Goal: Find specific page/section

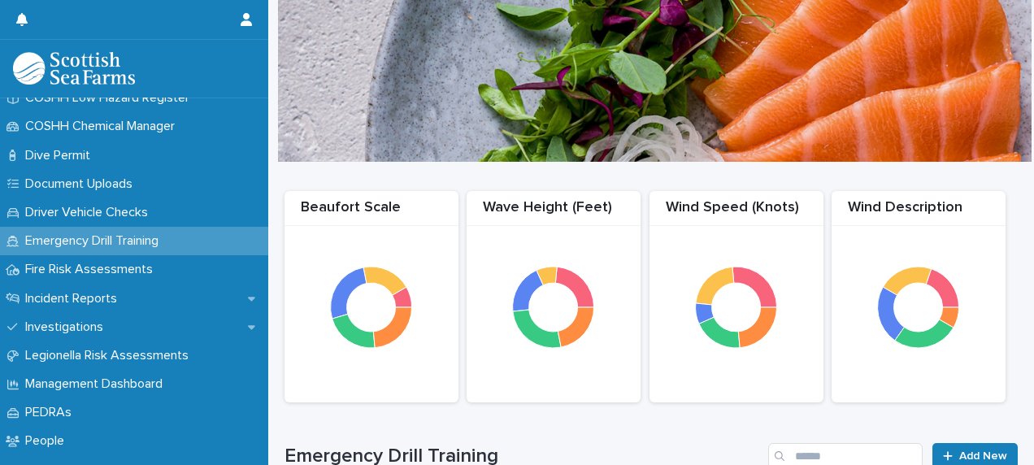
scroll to position [440, 0]
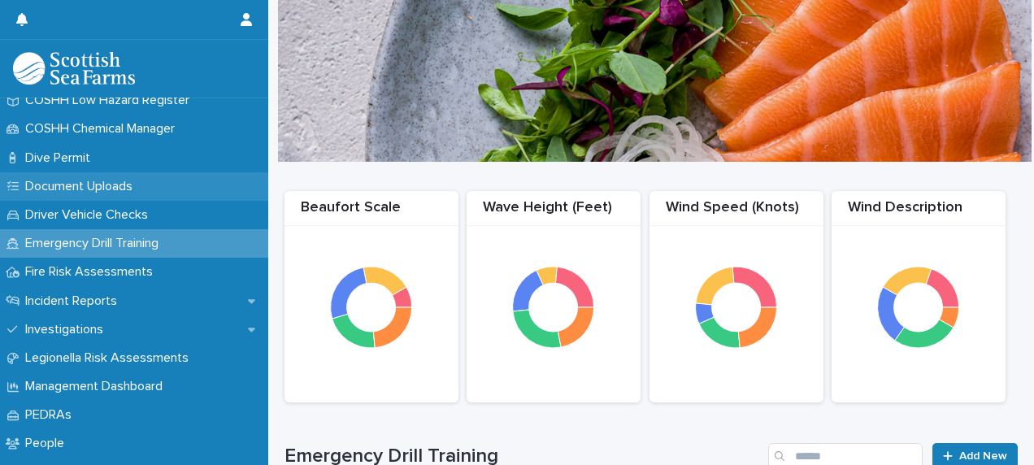
click at [127, 186] on p "Document Uploads" at bounding box center [82, 186] width 127 height 15
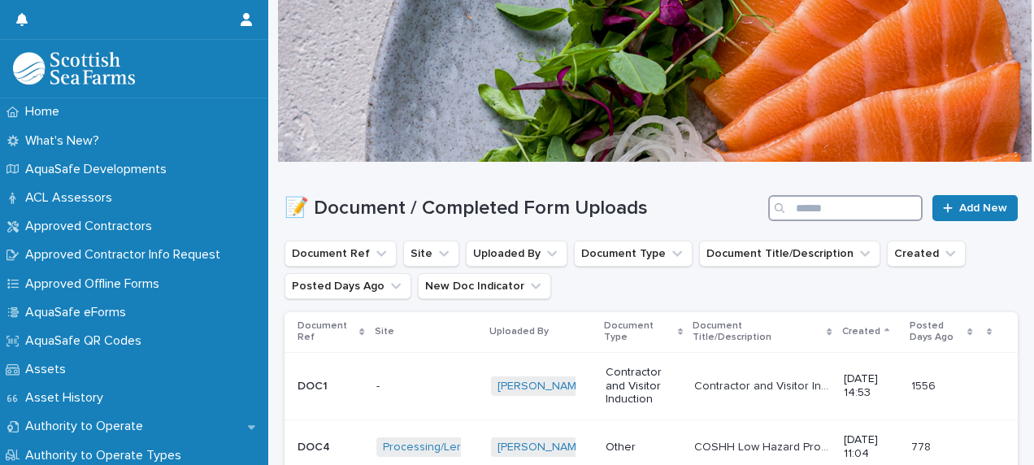
click at [806, 206] on input "Search" at bounding box center [845, 208] width 154 height 26
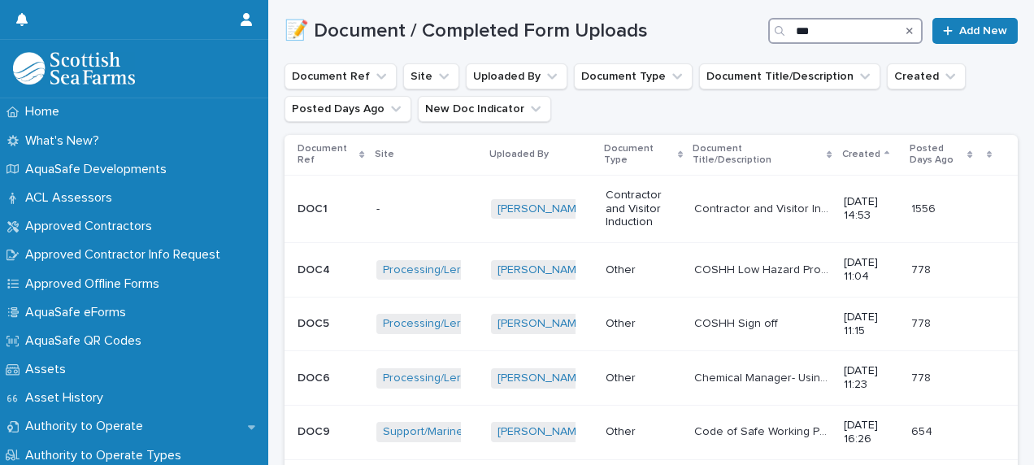
scroll to position [189, 0]
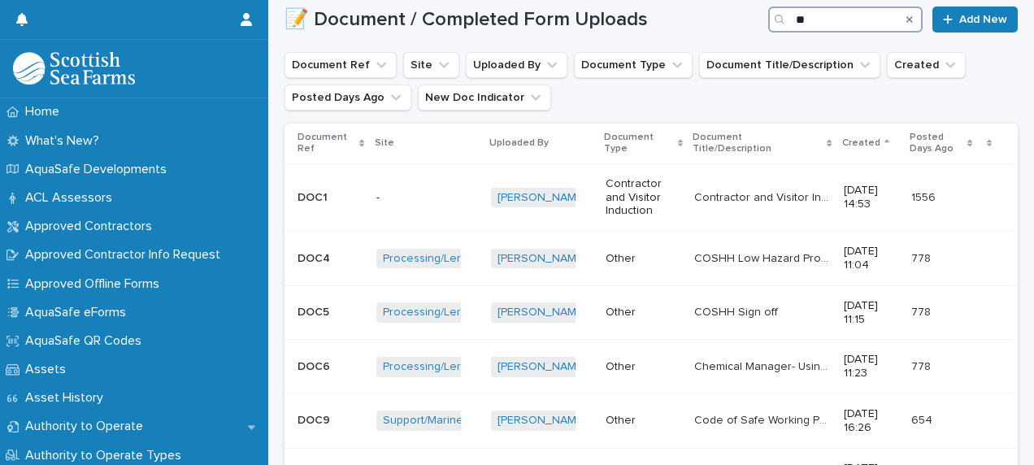
type input "*"
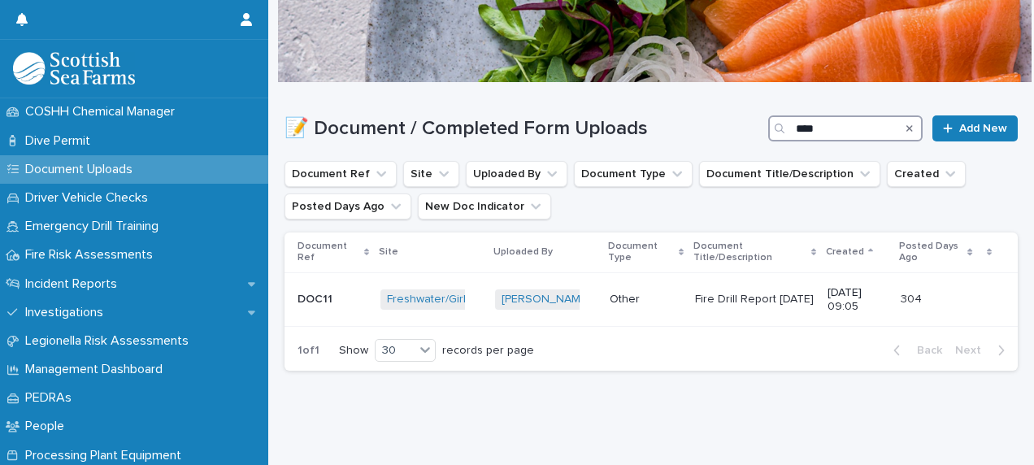
scroll to position [460, 0]
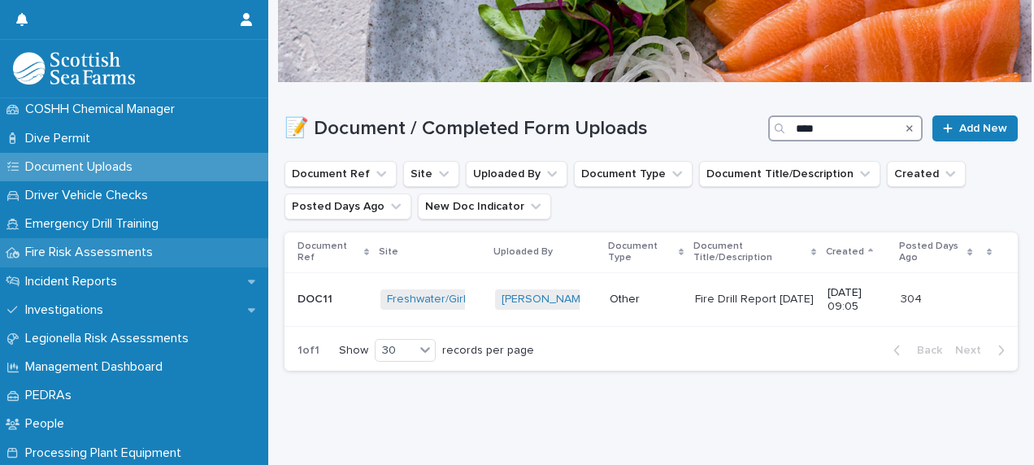
type input "****"
click at [146, 255] on p "Fire Risk Assessments" at bounding box center [92, 252] width 147 height 15
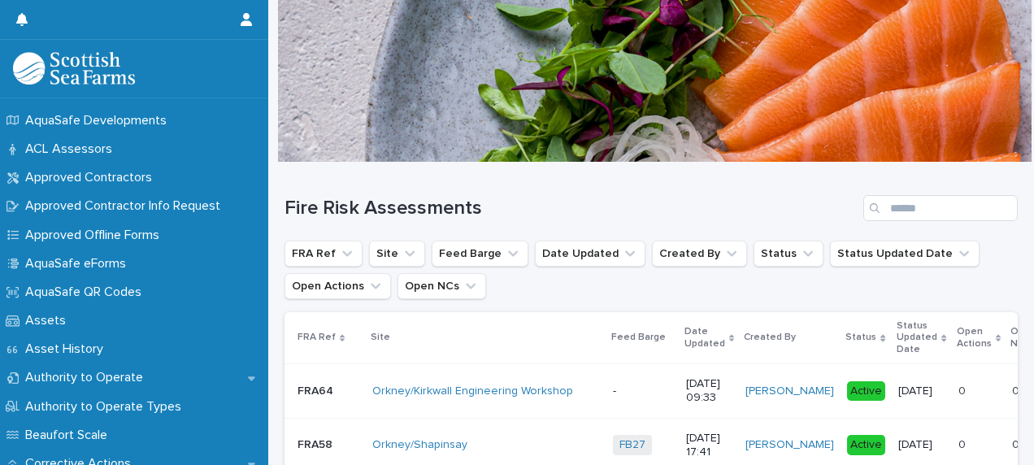
scroll to position [72, 0]
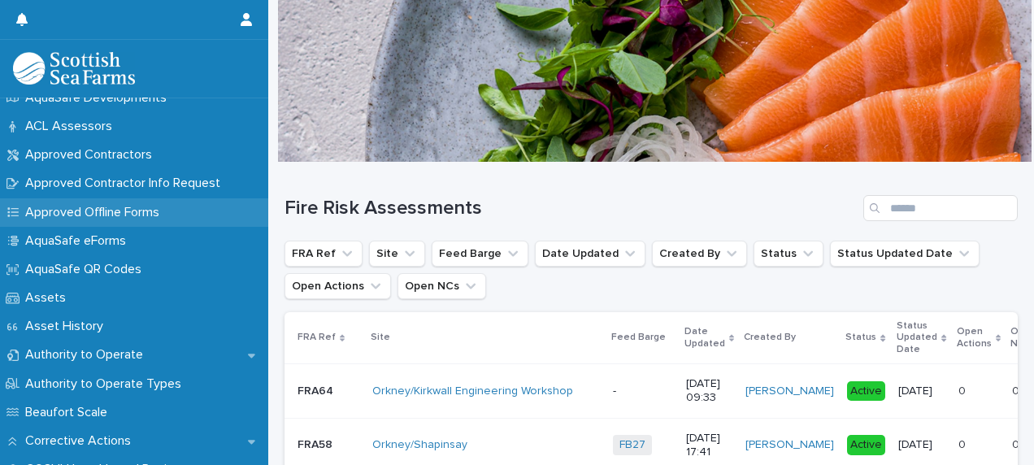
click at [176, 209] on div "Approved Offline Forms" at bounding box center [134, 212] width 268 height 28
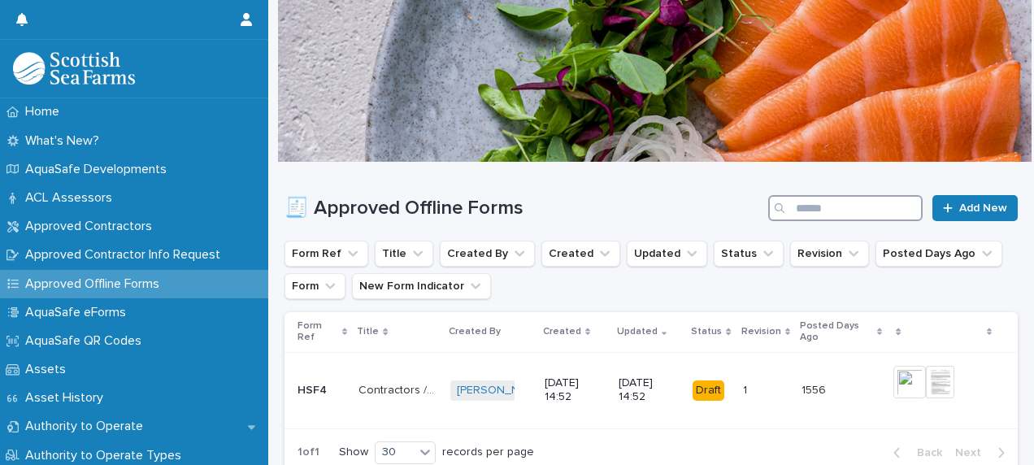
click at [851, 212] on input "Search" at bounding box center [845, 208] width 154 height 26
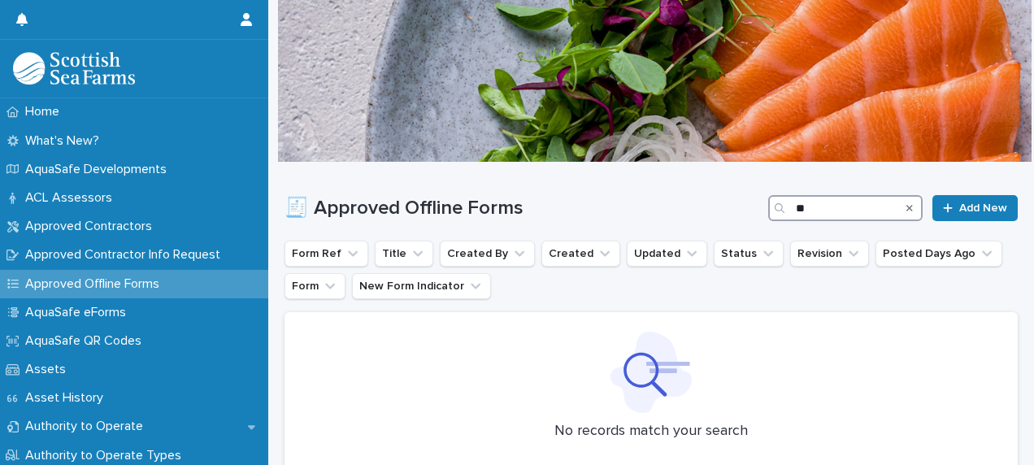
type input "*"
